Goal: Task Accomplishment & Management: Manage account settings

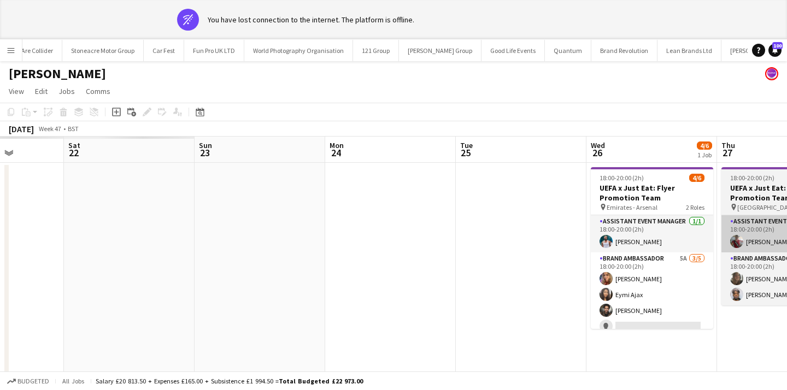
scroll to position [0, 256]
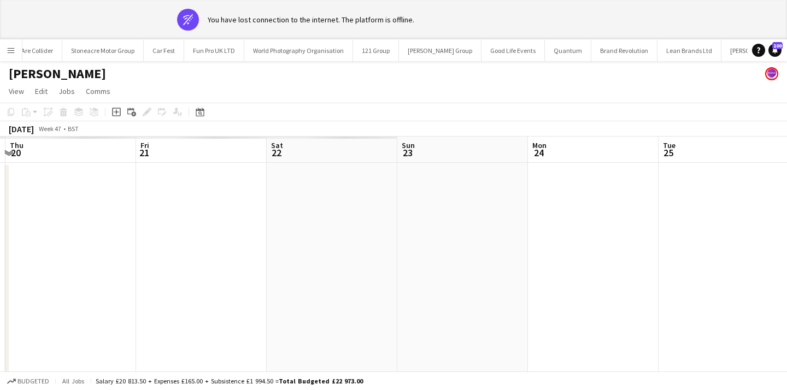
click at [8, 52] on app-icon "Menu" at bounding box center [11, 50] width 9 height 9
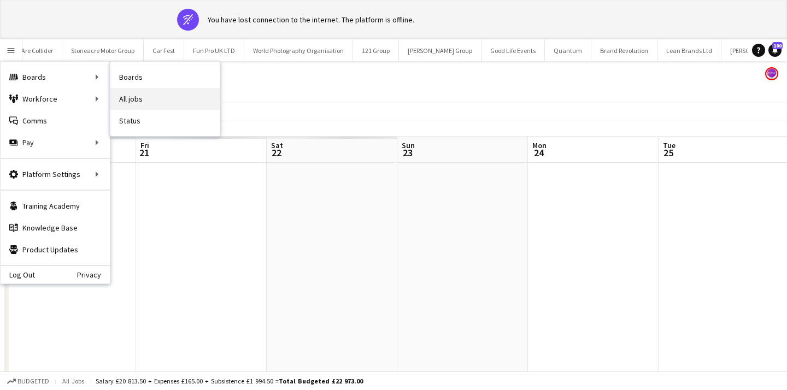
click at [147, 105] on link "All jobs" at bounding box center [164, 99] width 109 height 22
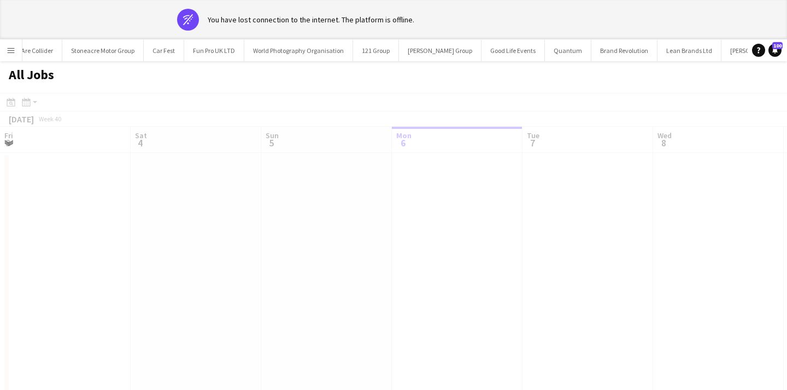
scroll to position [0, 261]
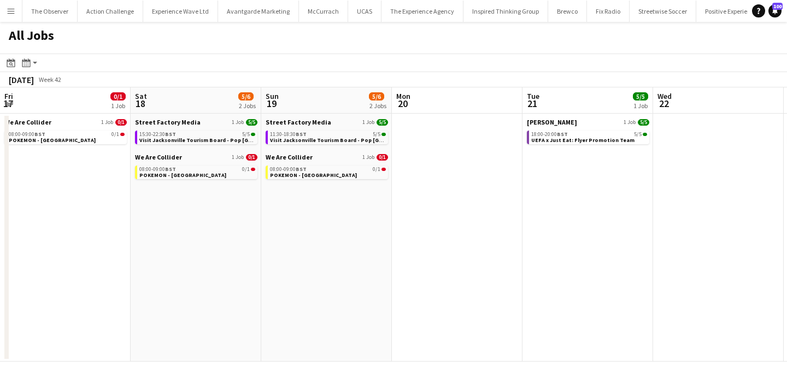
scroll to position [0, 303]
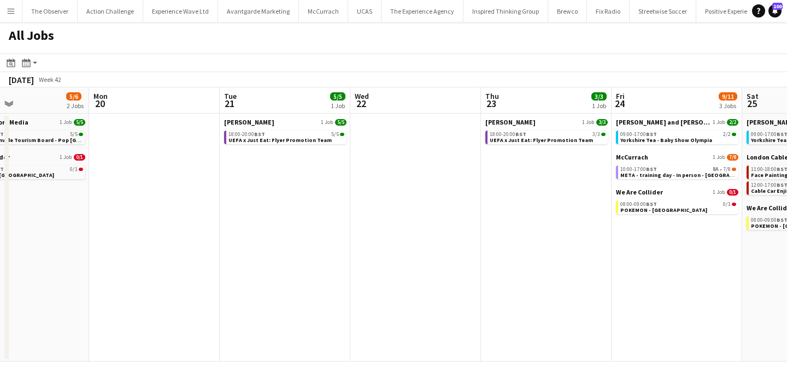
click at [11, 16] on button "Menu" at bounding box center [11, 11] width 22 height 22
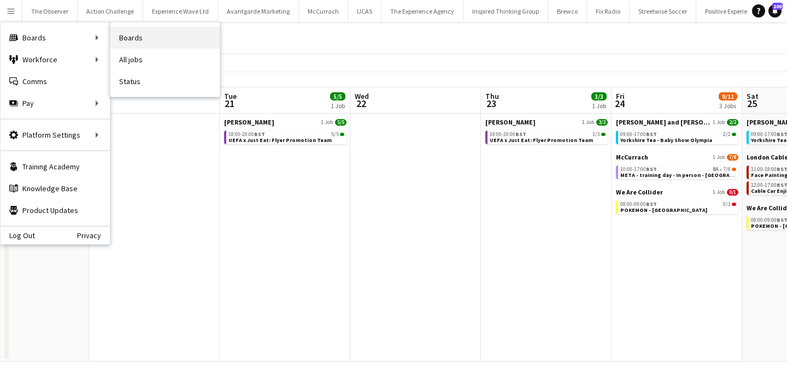
click at [141, 48] on link "Boards" at bounding box center [164, 38] width 109 height 22
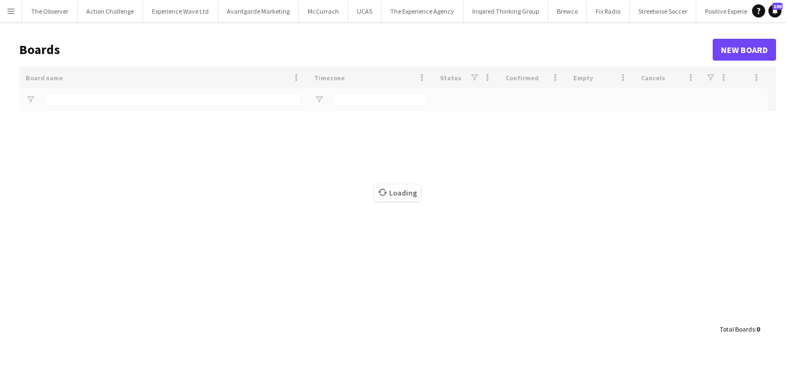
type input "*****"
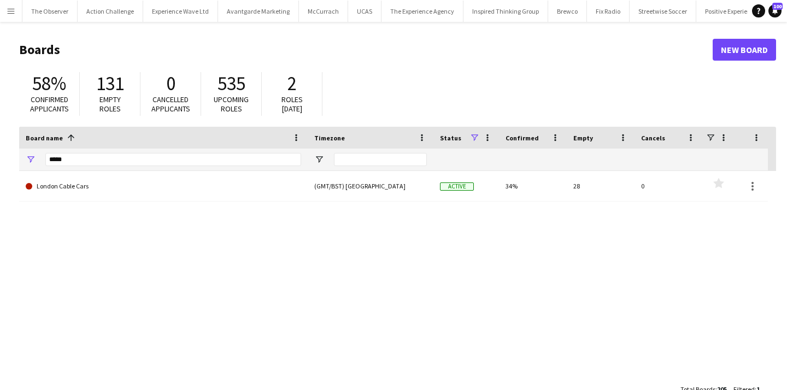
click at [3, 14] on button "Menu" at bounding box center [11, 11] width 22 height 22
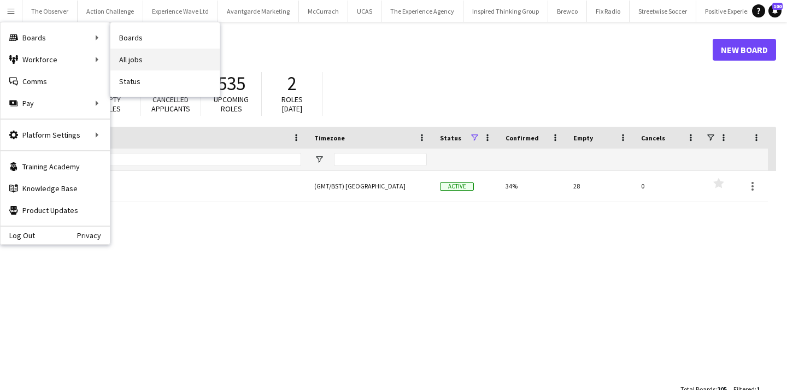
click at [128, 61] on link "All jobs" at bounding box center [164, 60] width 109 height 22
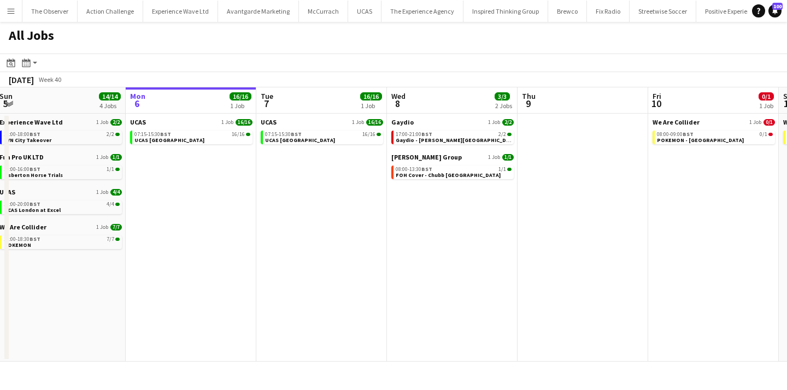
scroll to position [0, 265]
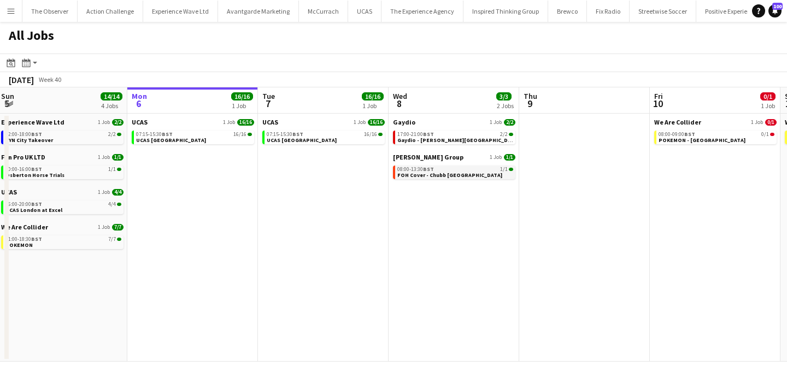
click at [467, 176] on link "08:00-13:30 BST 1/1 FOH Cover - Chubb Glasgow" at bounding box center [456, 172] width 116 height 13
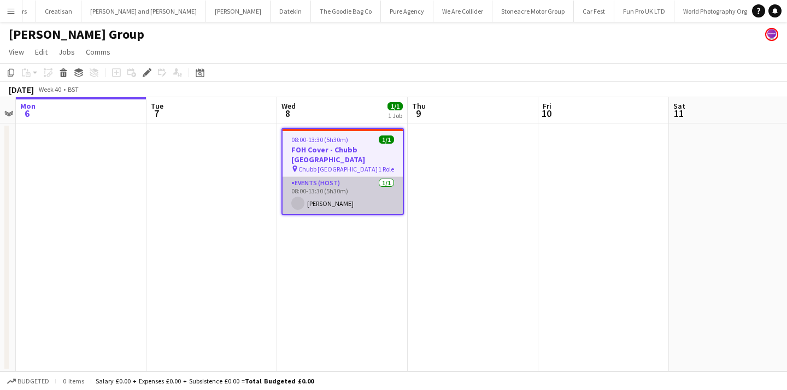
scroll to position [0, 1143]
click at [348, 191] on app-card-role "Events (Host) 1/1 08:00-13:30 (5h30m) Julie McKissock" at bounding box center [343, 195] width 120 height 37
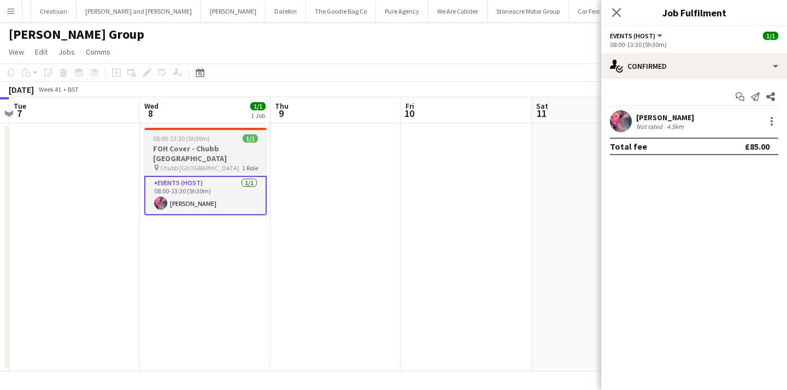
scroll to position [0, 349]
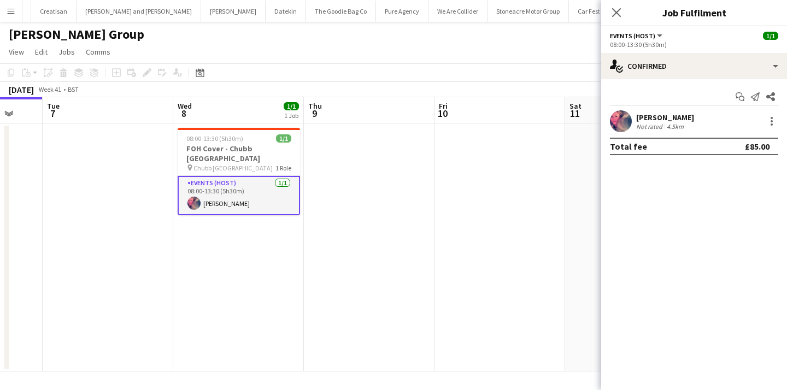
click at [255, 176] on app-card-role "Events (Host) 1/1 08:00-13:30 (5h30m) Julie McKissock" at bounding box center [239, 195] width 122 height 39
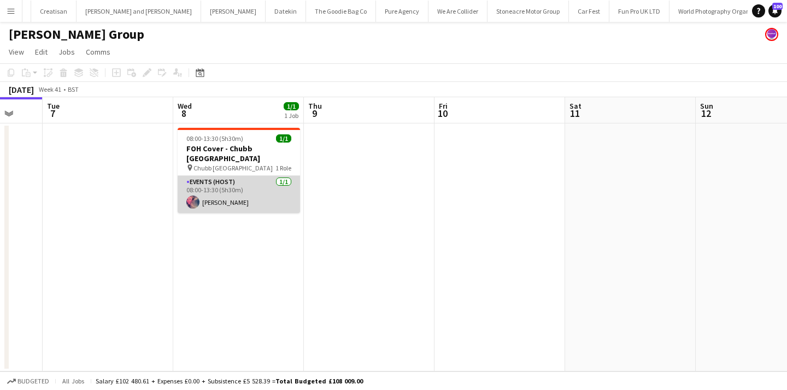
click at [255, 176] on app-card-role "Events (Host) 1/1 08:00-13:30 (5h30m) Julie McKissock" at bounding box center [239, 194] width 122 height 37
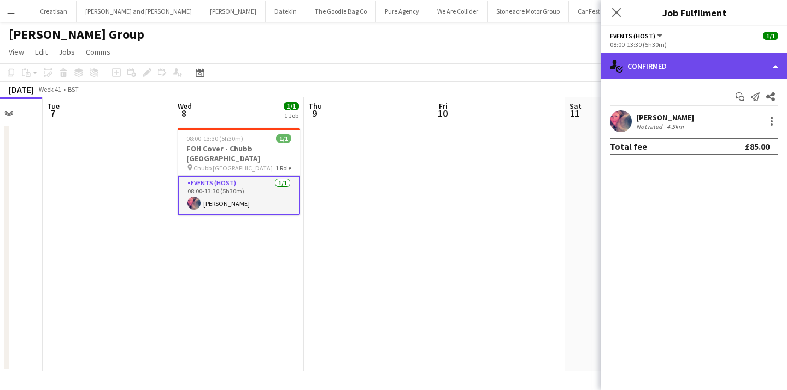
click at [703, 72] on div "single-neutral-actions-check-2 Confirmed" at bounding box center [694, 66] width 186 height 26
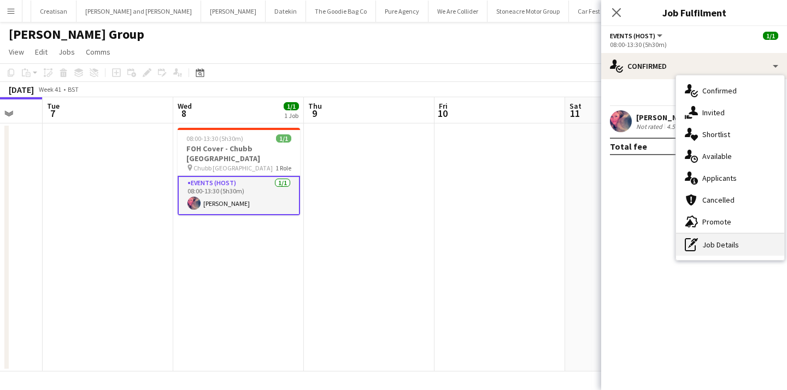
click at [744, 244] on div "pen-write Job Details" at bounding box center [730, 245] width 108 height 22
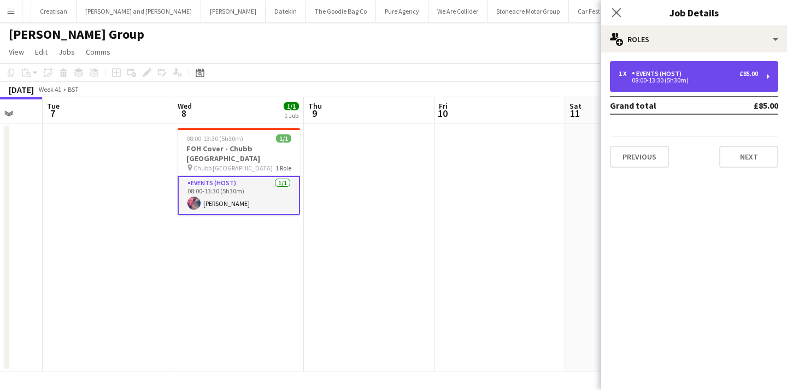
click at [692, 76] on div "1 x Events (Host) £85.00" at bounding box center [688, 74] width 139 height 8
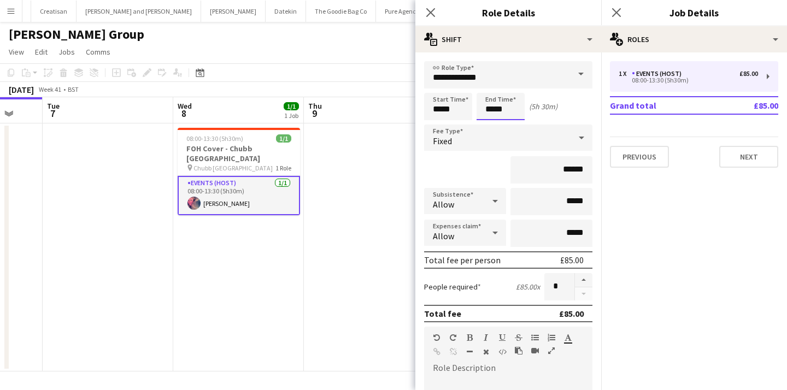
click at [498, 114] on input "*****" at bounding box center [501, 106] width 48 height 27
click at [490, 92] on div at bounding box center [490, 87] width 22 height 11
click at [490, 91] on div at bounding box center [490, 87] width 22 height 11
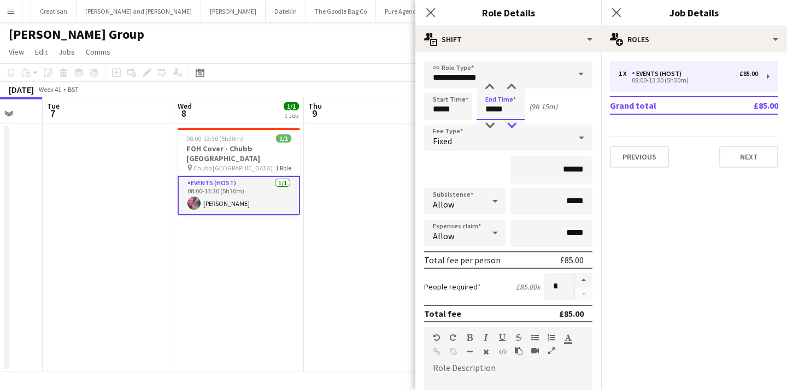
click at [511, 124] on div at bounding box center [512, 125] width 22 height 11
type input "*****"
click at [511, 124] on div at bounding box center [512, 125] width 22 height 11
click at [529, 147] on div "Fixed" at bounding box center [497, 138] width 147 height 26
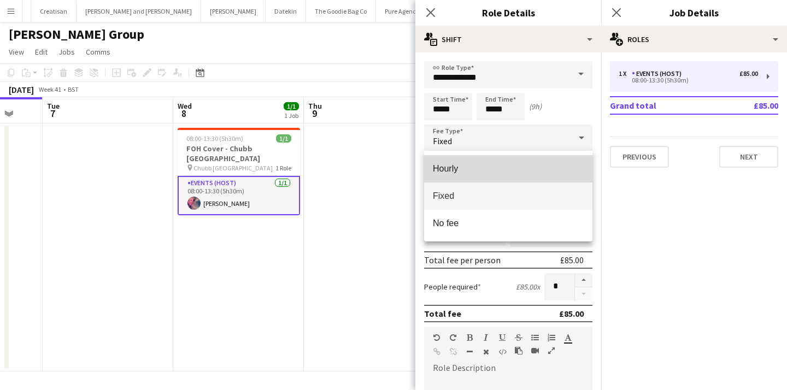
click at [523, 171] on span "Hourly" at bounding box center [508, 168] width 151 height 10
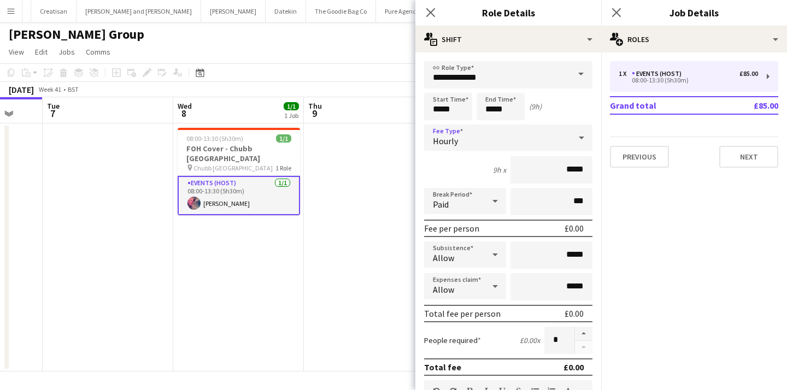
click at [524, 139] on div "Hourly" at bounding box center [497, 138] width 147 height 26
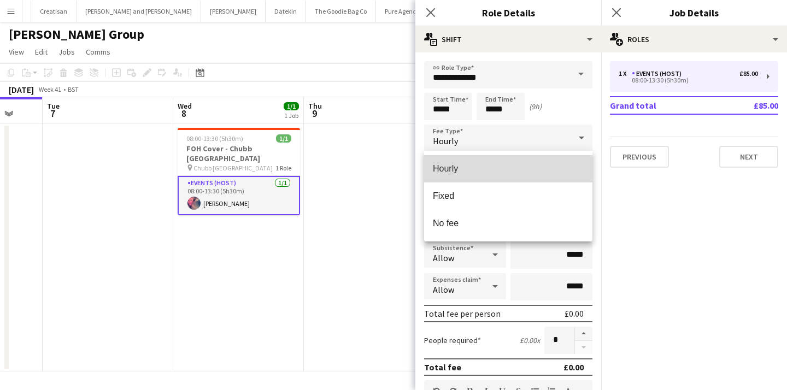
click at [534, 171] on span "Hourly" at bounding box center [508, 168] width 151 height 10
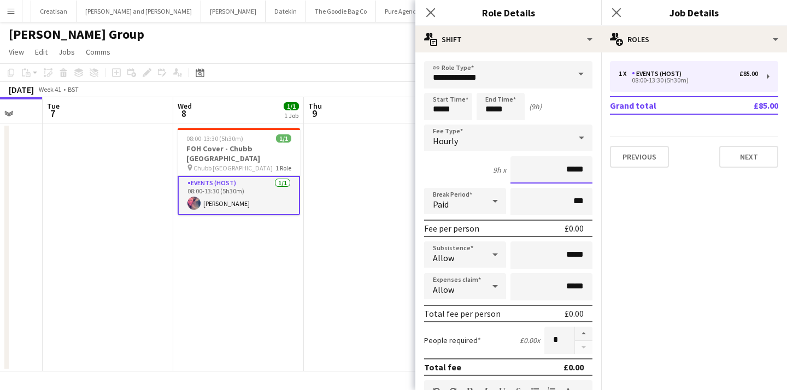
click at [581, 174] on input "*****" at bounding box center [552, 169] width 82 height 27
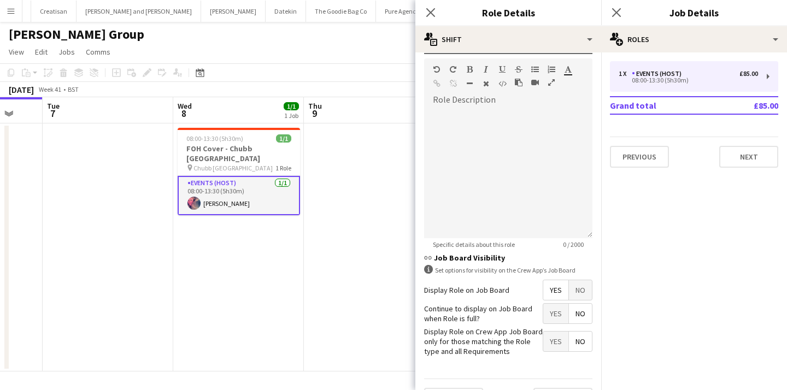
scroll to position [350, 0]
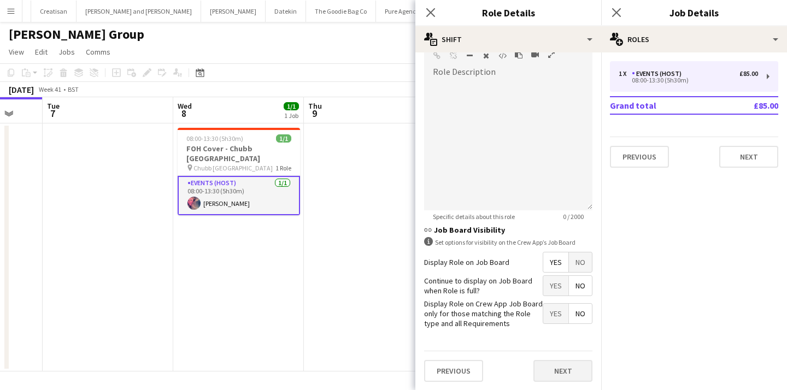
type input "******"
click at [574, 373] on button "Next" at bounding box center [563, 371] width 59 height 22
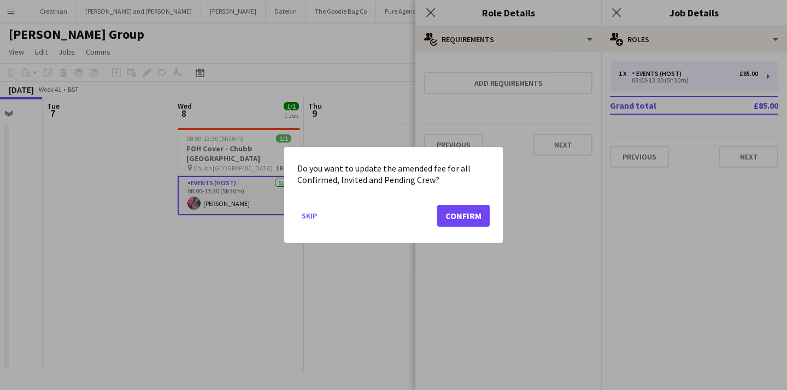
scroll to position [0, 0]
click at [462, 214] on button "Confirm" at bounding box center [463, 216] width 52 height 22
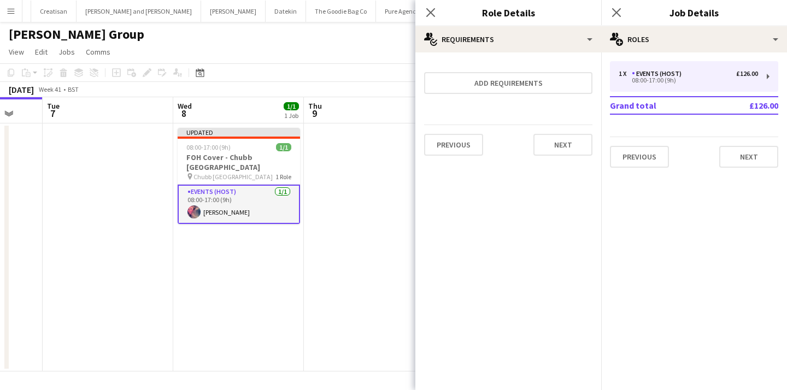
click at [315, 207] on app-date-cell at bounding box center [369, 248] width 131 height 248
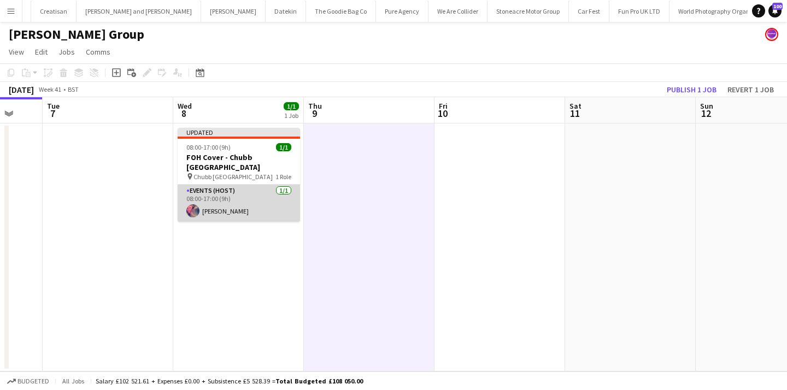
click at [276, 203] on app-card-role "Events (Host) 1/1 08:00-17:00 (9h) Julie McKissock" at bounding box center [239, 203] width 122 height 37
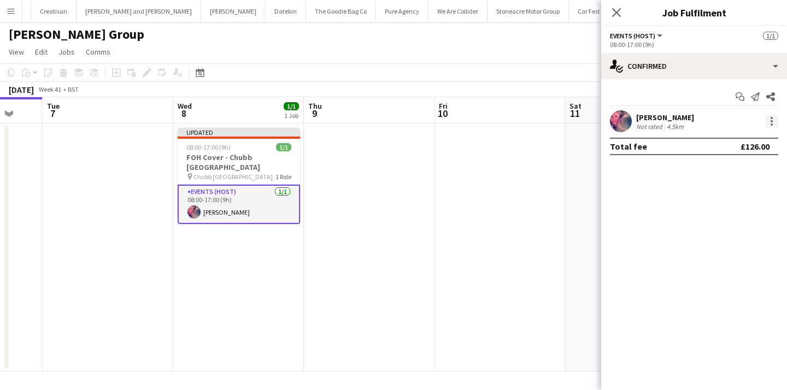
click at [773, 125] on div at bounding box center [771, 121] width 13 height 13
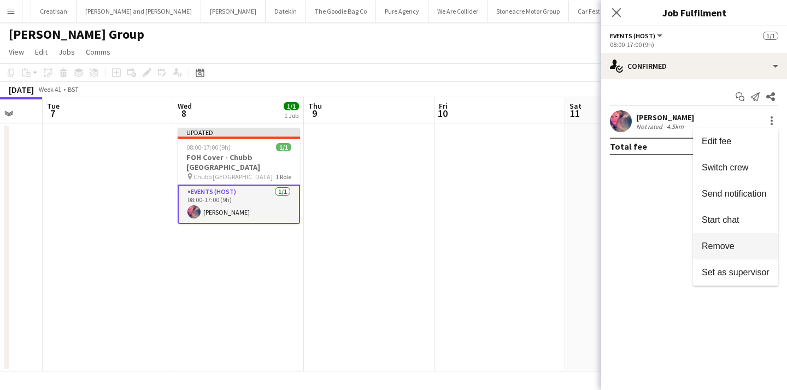
click at [746, 242] on span "Remove" at bounding box center [736, 247] width 68 height 10
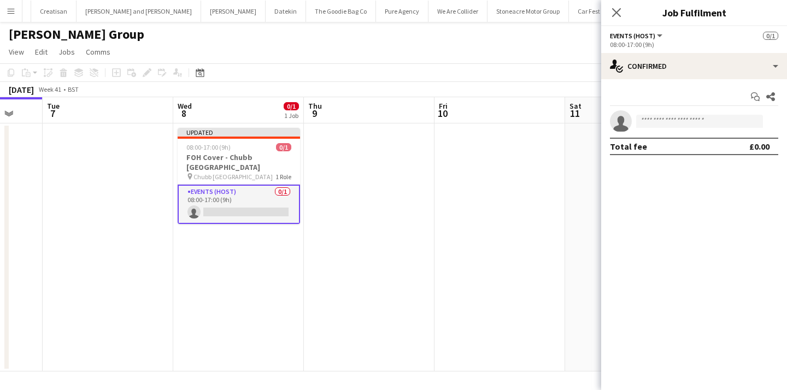
click at [448, 227] on app-date-cell at bounding box center [500, 248] width 131 height 248
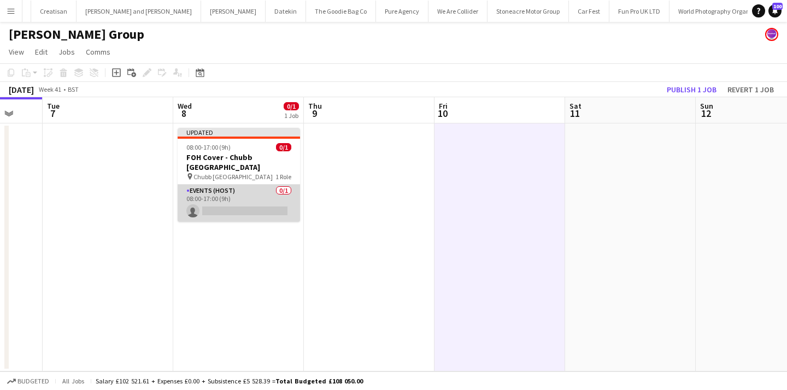
click at [238, 201] on app-card-role "Events (Host) 0/1 08:00-17:00 (9h) single-neutral-actions" at bounding box center [239, 203] width 122 height 37
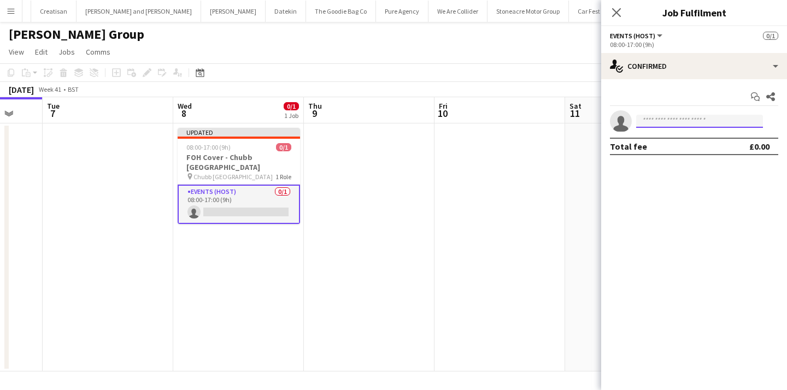
click at [679, 127] on input at bounding box center [699, 121] width 127 height 13
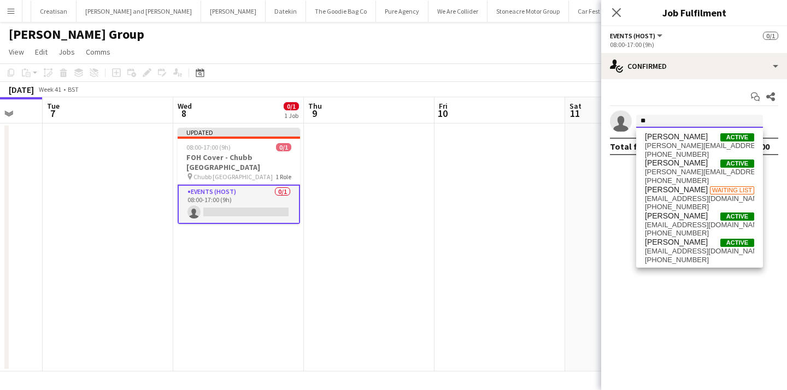
type input "*"
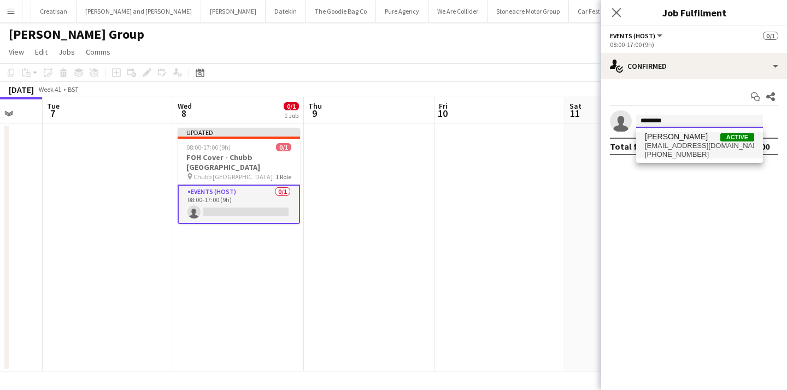
type input "********"
click at [699, 137] on span "Molly Quinn Active" at bounding box center [699, 136] width 109 height 9
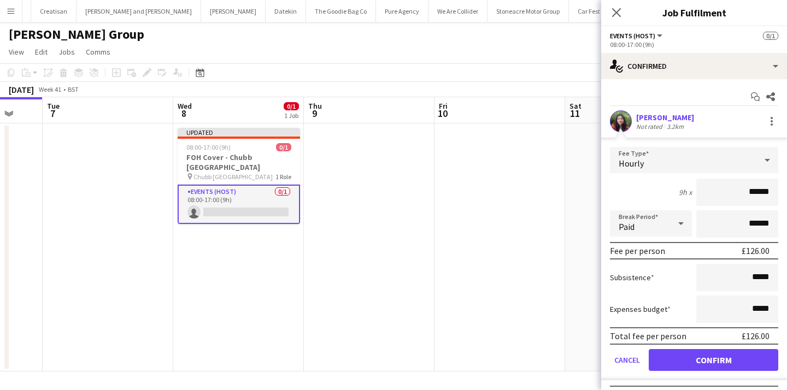
scroll to position [22, 0]
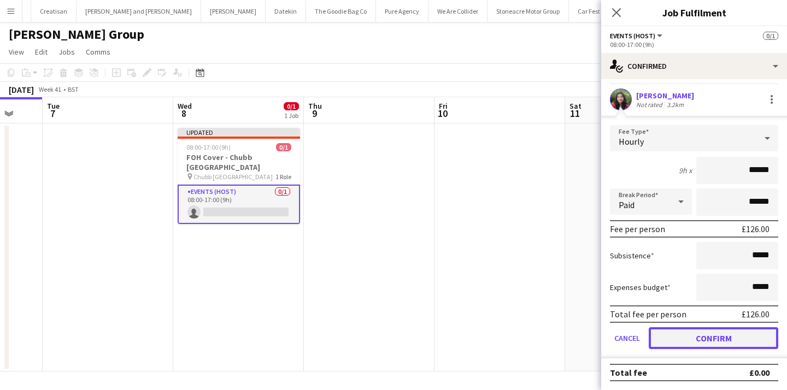
click at [708, 343] on button "Confirm" at bounding box center [714, 339] width 130 height 22
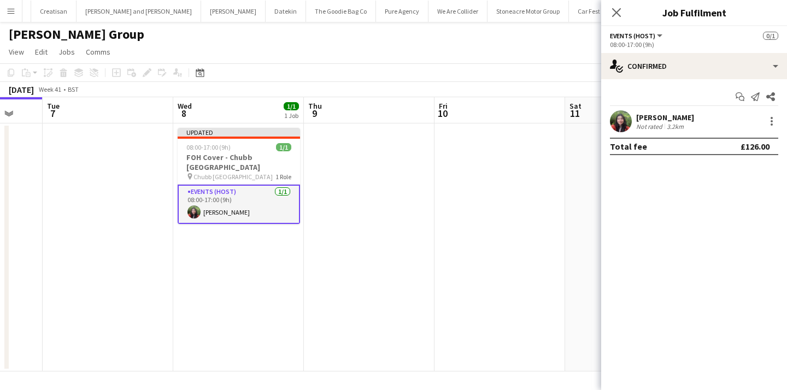
click at [516, 251] on app-date-cell at bounding box center [500, 248] width 131 height 248
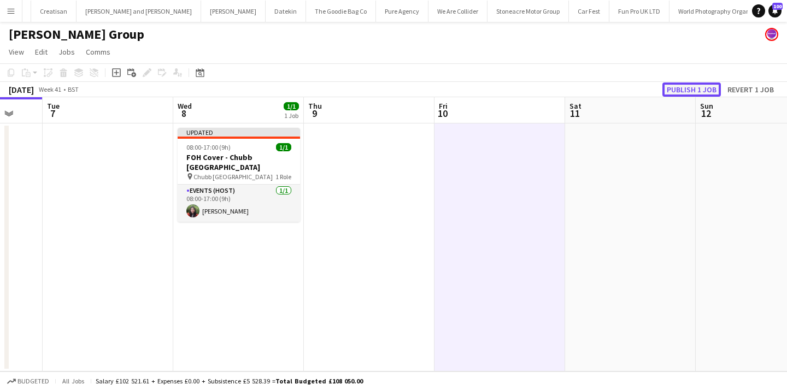
click at [697, 86] on button "Publish 1 job" at bounding box center [692, 90] width 59 height 14
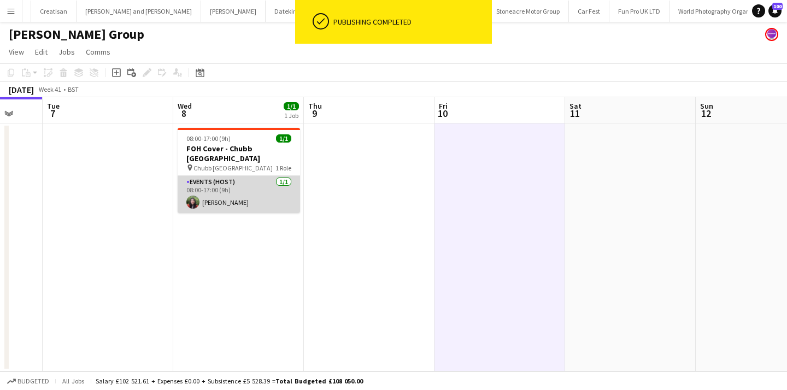
click at [284, 177] on app-card-role "Events (Host) 1/1 08:00-17:00 (9h) Molly Quinn" at bounding box center [239, 194] width 122 height 37
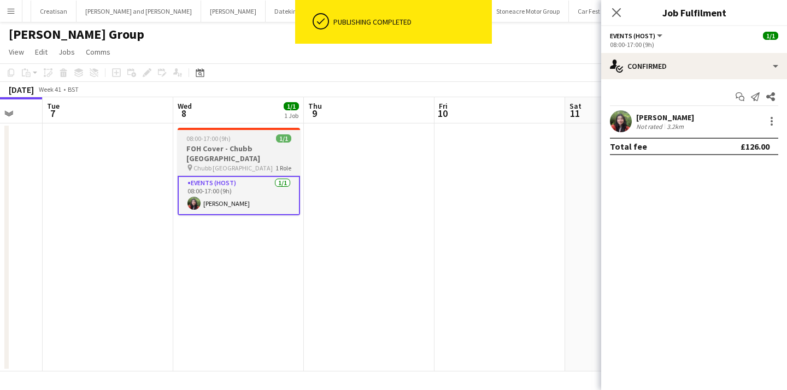
click at [288, 164] on span "1 Role" at bounding box center [284, 168] width 16 height 8
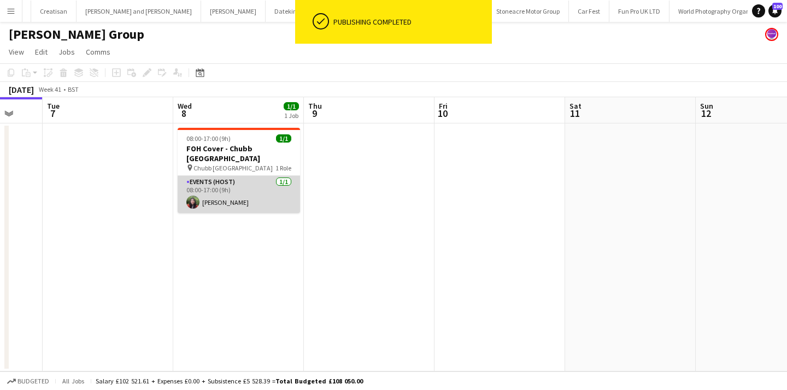
click at [286, 186] on app-card-role "Events (Host) 1/1 08:00-17:00 (9h) Molly Quinn" at bounding box center [239, 194] width 122 height 37
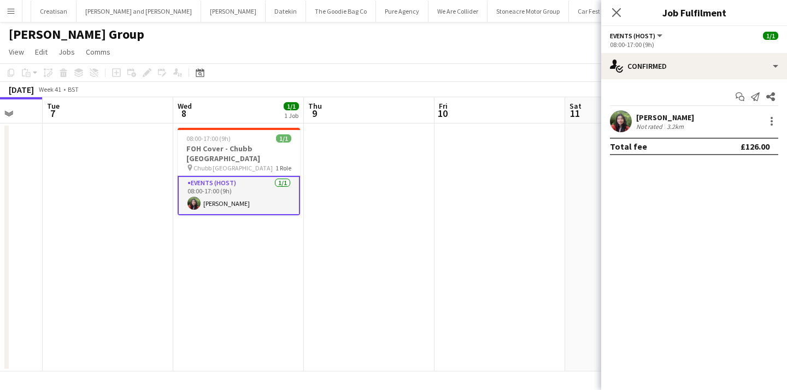
click at [252, 193] on app-card-role "Events (Host) 1/1 08:00-17:00 (9h) Molly Quinn" at bounding box center [239, 195] width 122 height 39
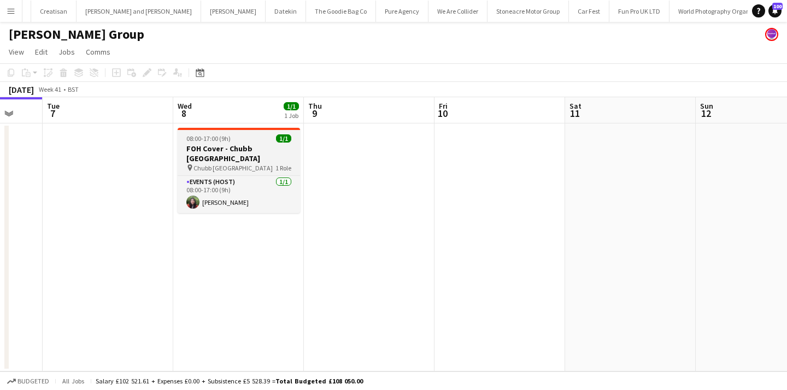
click at [266, 152] on h3 "FOH Cover - Chubb [GEOGRAPHIC_DATA]" at bounding box center [239, 154] width 122 height 20
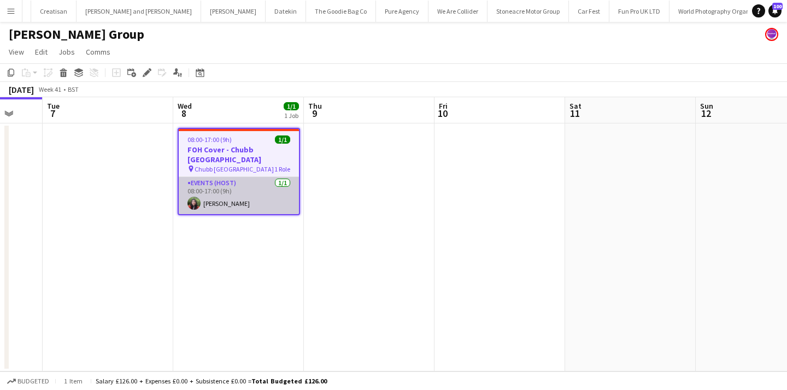
click at [265, 189] on app-card-role "Events (Host) 1/1 08:00-17:00 (9h) Molly Quinn" at bounding box center [239, 195] width 120 height 37
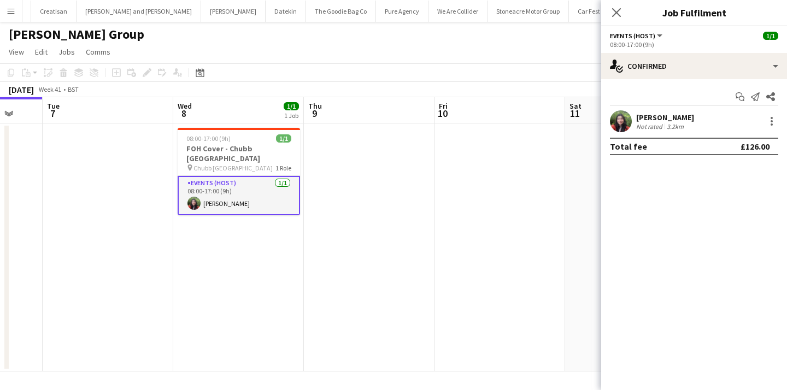
click at [378, 201] on app-date-cell at bounding box center [369, 248] width 131 height 248
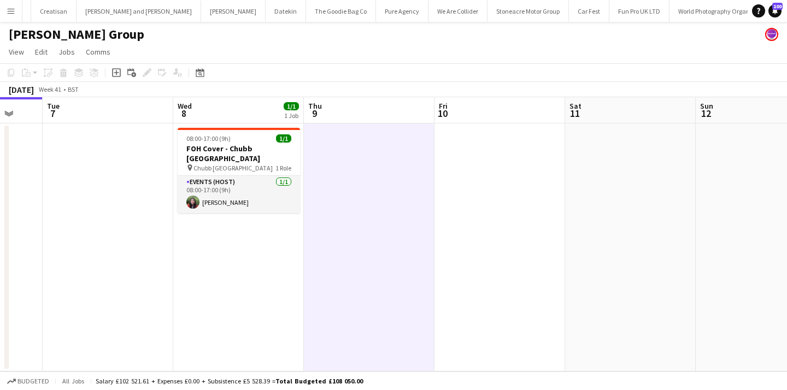
click at [8, 9] on app-icon "Menu" at bounding box center [11, 11] width 9 height 9
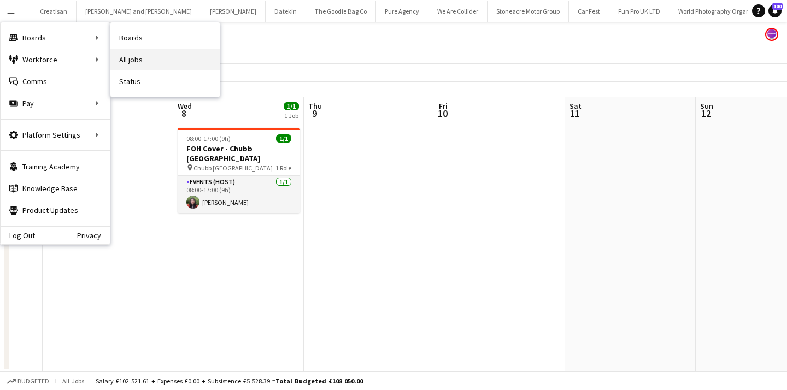
click at [131, 57] on link "All jobs" at bounding box center [164, 60] width 109 height 22
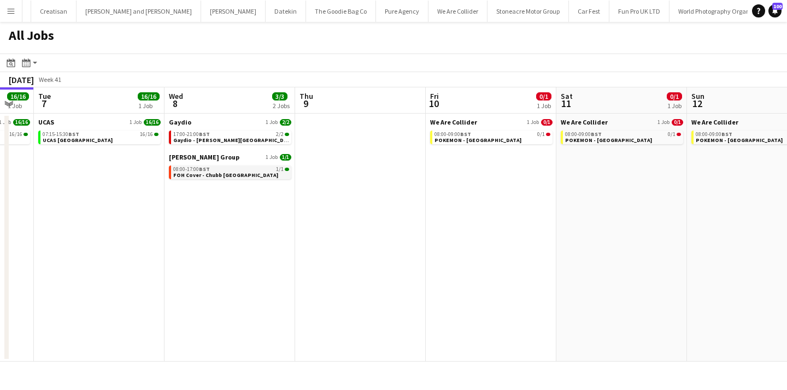
scroll to position [0, 504]
